Goal: Task Accomplishment & Management: Use online tool/utility

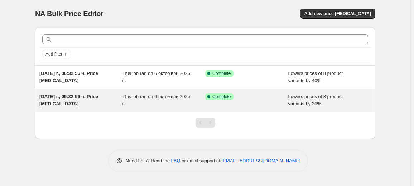
click at [74, 103] on div "[DATE] г., 06:32:56 ч. Price [MEDICAL_DATA]" at bounding box center [80, 100] width 83 height 14
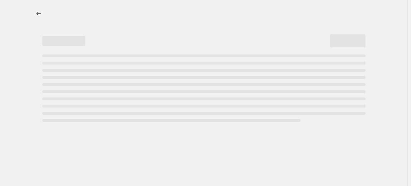
select select "percentage"
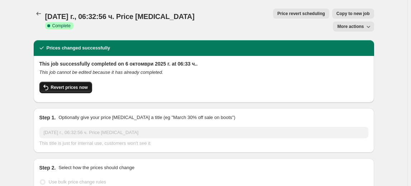
click at [76, 84] on span "Revert prices now" at bounding box center [69, 87] width 37 height 6
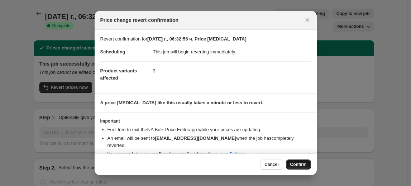
click at [306, 166] on button "Confirm" at bounding box center [298, 164] width 25 height 10
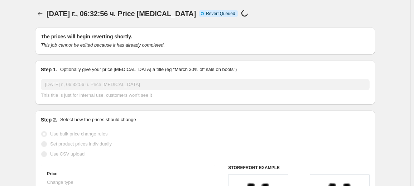
select select "percentage"
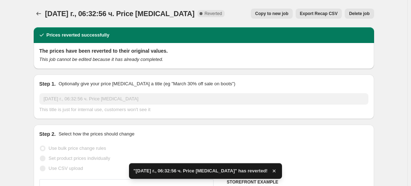
click at [362, 14] on span "Delete job" at bounding box center [359, 14] width 20 height 6
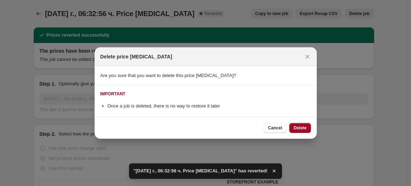
click at [305, 130] on span "Delete" at bounding box center [299, 128] width 13 height 6
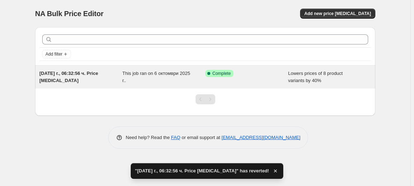
click at [86, 78] on div "[DATE] г., 06:32:56 ч. Price [MEDICAL_DATA]" at bounding box center [80, 77] width 83 height 14
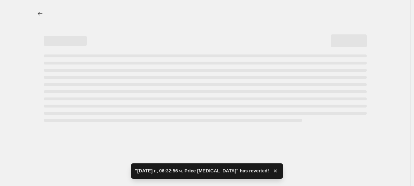
select select "percentage"
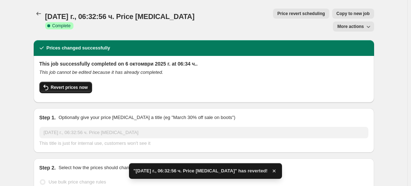
click at [91, 82] on button "Revert prices now" at bounding box center [65, 87] width 53 height 11
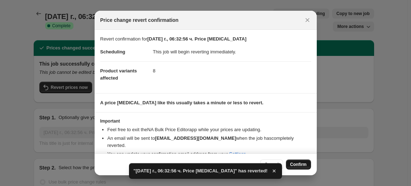
click at [300, 162] on span "Confirm" at bounding box center [298, 164] width 16 height 6
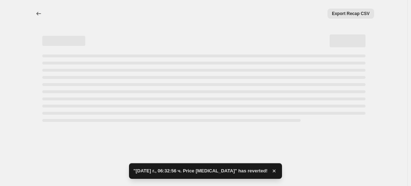
select select "percentage"
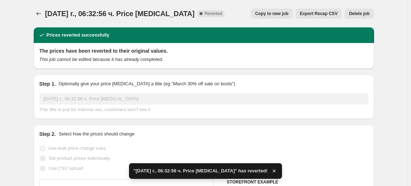
click at [368, 14] on span "Delete job" at bounding box center [359, 14] width 20 height 6
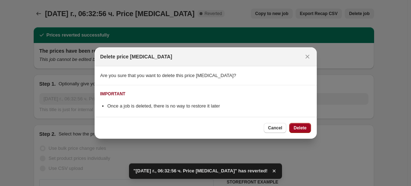
click at [301, 126] on span "Delete" at bounding box center [299, 128] width 13 height 6
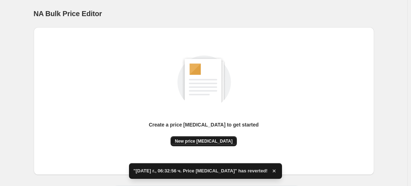
click at [204, 137] on button "New price [MEDICAL_DATA]" at bounding box center [203, 141] width 66 height 10
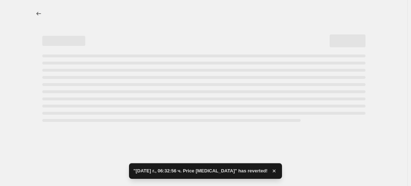
select select "percentage"
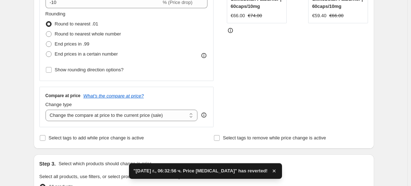
scroll to position [228, 0]
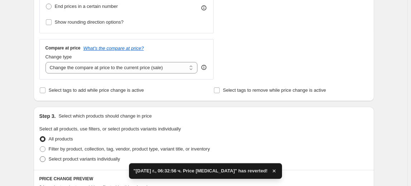
click at [78, 160] on span "Select product variants individually" at bounding box center [84, 158] width 71 height 5
click at [40, 156] on input "Select product variants individually" at bounding box center [40, 156] width 0 height 0
radio input "true"
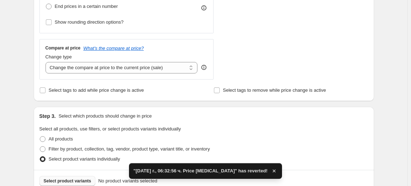
click at [77, 176] on button "Select product variants" at bounding box center [67, 181] width 56 height 10
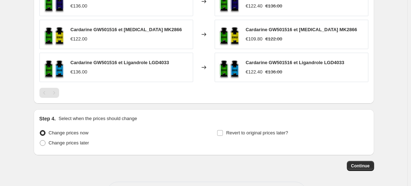
scroll to position [484, 0]
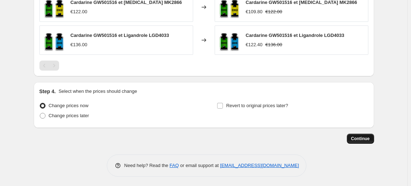
click at [367, 137] on span "Continue" at bounding box center [360, 139] width 19 height 6
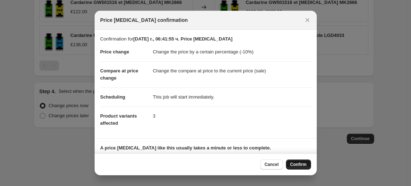
click at [302, 163] on span "Confirm" at bounding box center [298, 164] width 16 height 6
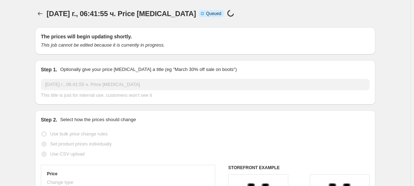
select select "percentage"
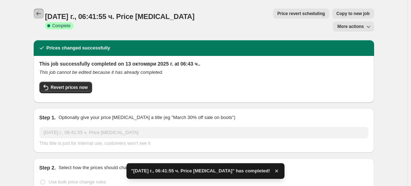
click at [37, 16] on icon "Price change jobs" at bounding box center [38, 13] width 7 height 7
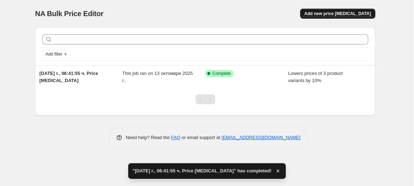
click at [339, 17] on button "Add new price [MEDICAL_DATA]" at bounding box center [337, 14] width 75 height 10
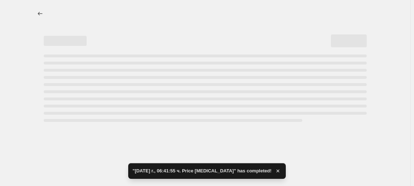
select select "percentage"
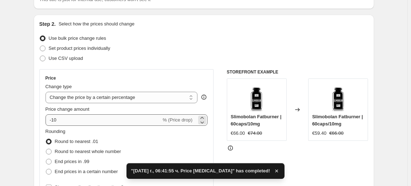
scroll to position [97, 0]
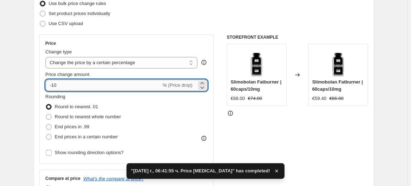
click at [54, 87] on input "-10" at bounding box center [103, 84] width 116 height 11
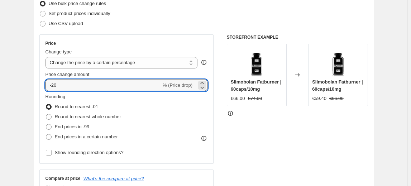
type input "-20"
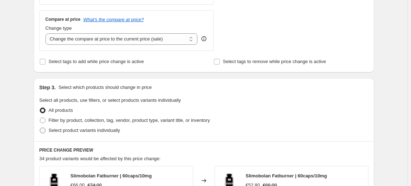
scroll to position [260, 0]
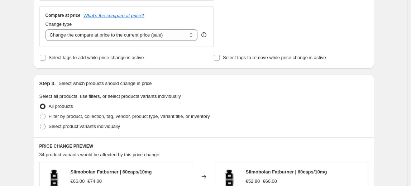
click at [73, 127] on span "Select product variants individually" at bounding box center [84, 125] width 71 height 5
click at [40, 124] on input "Select product variants individually" at bounding box center [40, 123] width 0 height 0
radio input "true"
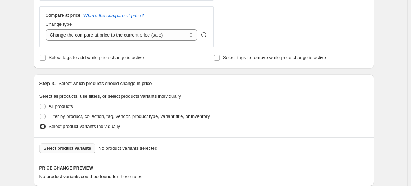
click at [66, 151] on button "Select product variants" at bounding box center [67, 148] width 56 height 10
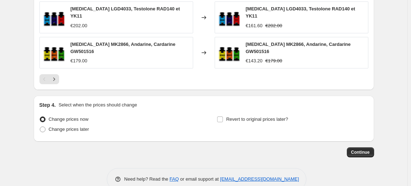
scroll to position [550, 0]
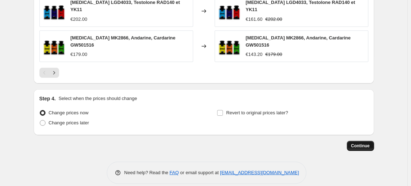
click at [355, 143] on span "Continue" at bounding box center [360, 146] width 19 height 6
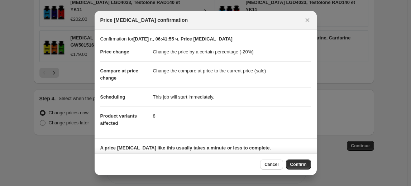
click at [304, 166] on span "Confirm" at bounding box center [298, 164] width 16 height 6
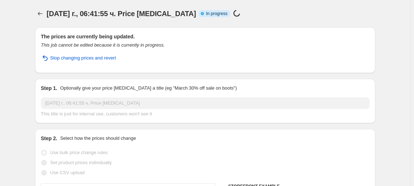
select select "percentage"
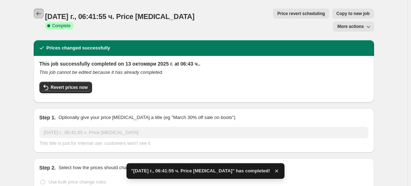
click at [39, 14] on icon "Price change jobs" at bounding box center [38, 13] width 7 height 7
